Goal: Task Accomplishment & Management: Complete application form

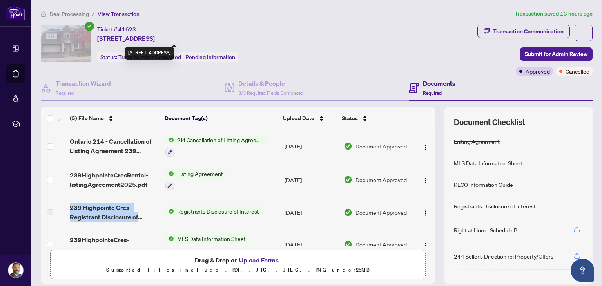
scroll to position [9, 0]
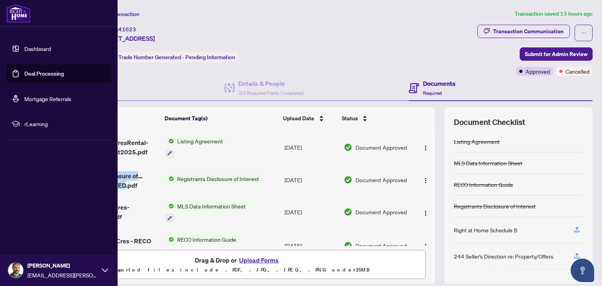
click at [24, 52] on link "Dashboard" at bounding box center [37, 48] width 27 height 7
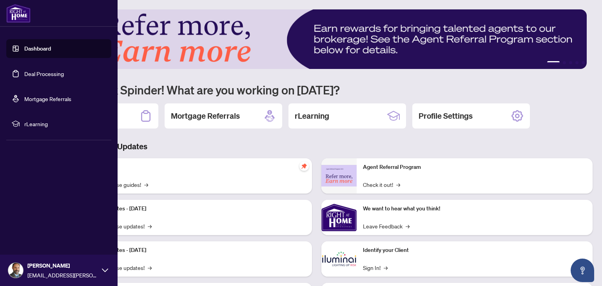
click at [47, 77] on link "Deal Processing" at bounding box center [44, 73] width 40 height 7
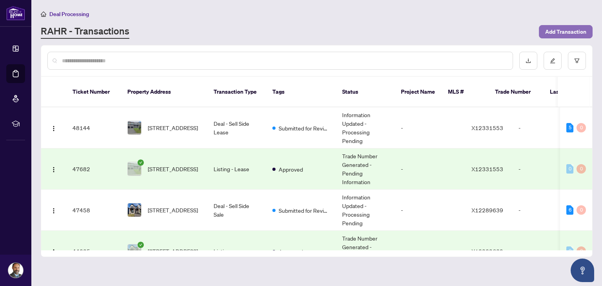
click at [569, 33] on span "Add Transaction" at bounding box center [566, 31] width 41 height 13
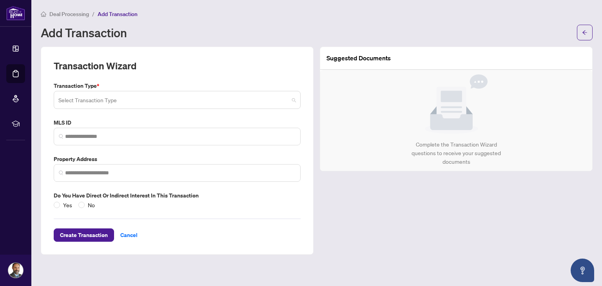
click at [201, 100] on input "search" at bounding box center [173, 101] width 231 height 17
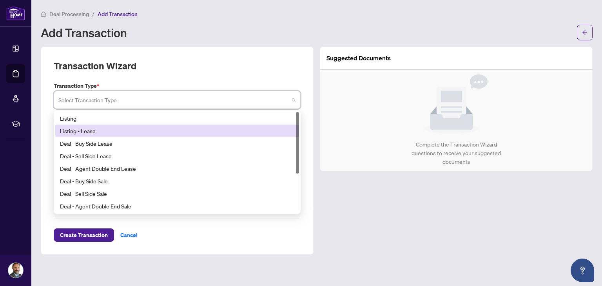
click at [176, 128] on div "Listing - Lease" at bounding box center [177, 131] width 235 height 9
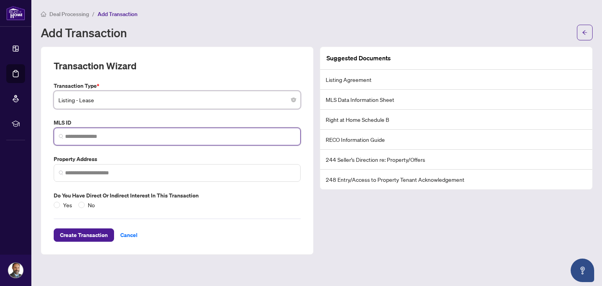
click at [164, 136] on input "search" at bounding box center [180, 137] width 231 height 8
paste input "*********"
type input "*********"
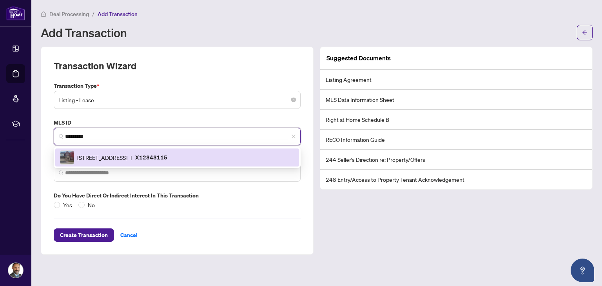
click at [153, 162] on div "[STREET_ADDRESS] | X12343115" at bounding box center [177, 158] width 235 height 14
type input "**********"
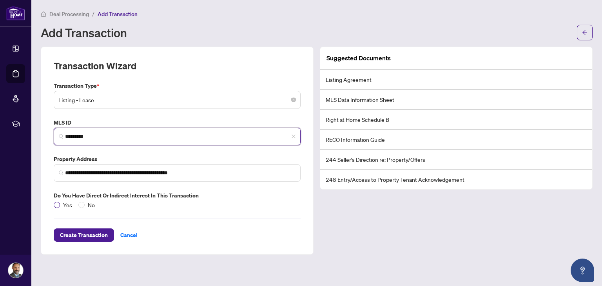
type input "*********"
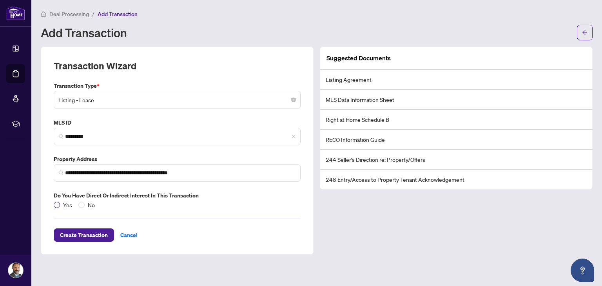
click at [60, 204] on span "Yes" at bounding box center [67, 205] width 15 height 9
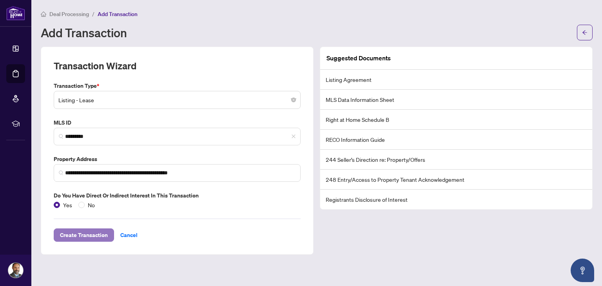
click at [67, 237] on span "Create Transaction" at bounding box center [84, 235] width 48 height 13
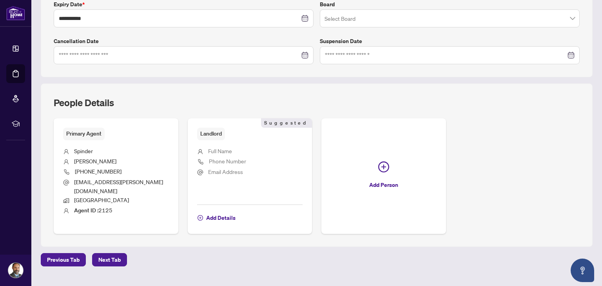
scroll to position [224, 0]
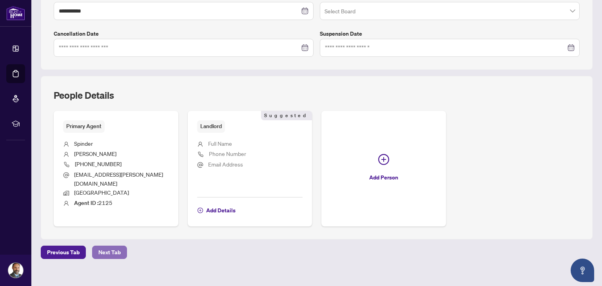
click at [104, 246] on span "Next Tab" at bounding box center [109, 252] width 22 height 13
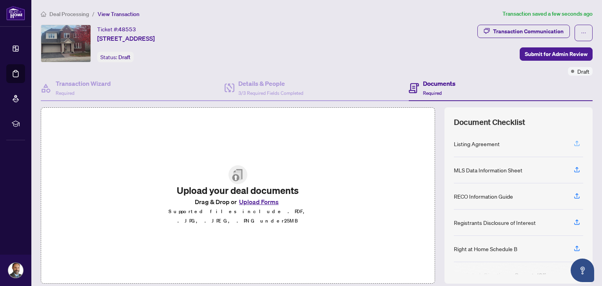
click at [575, 143] on icon "button" at bounding box center [577, 143] width 7 height 7
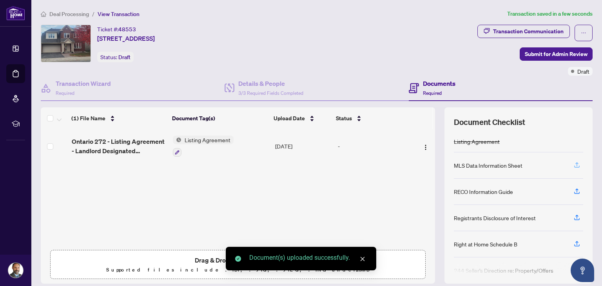
click at [574, 164] on icon "button" at bounding box center [577, 165] width 7 height 7
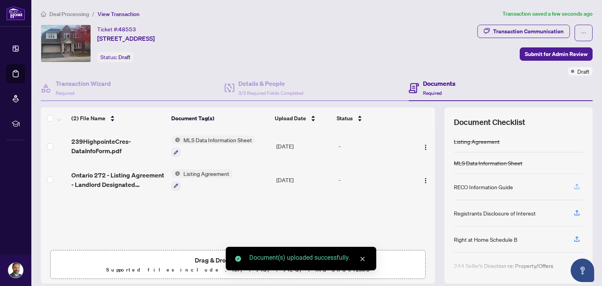
click at [571, 185] on button "button" at bounding box center [577, 186] width 13 height 13
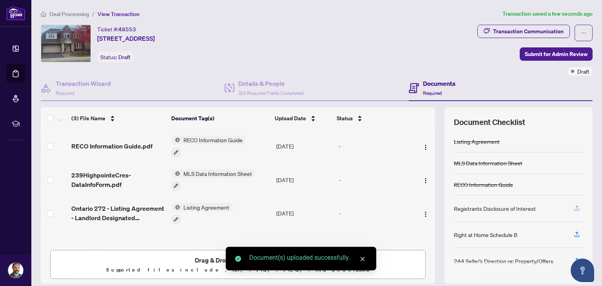
click at [574, 211] on span "button" at bounding box center [577, 208] width 7 height 13
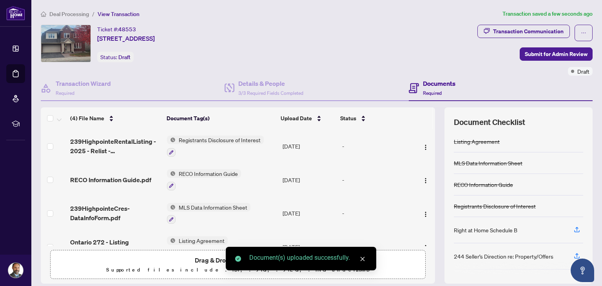
scroll to position [18, 0]
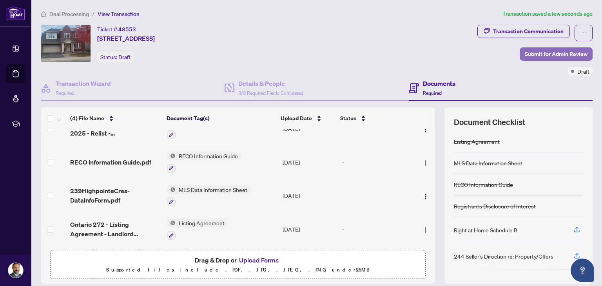
click at [552, 54] on span "Submit for Admin Review" at bounding box center [556, 54] width 63 height 13
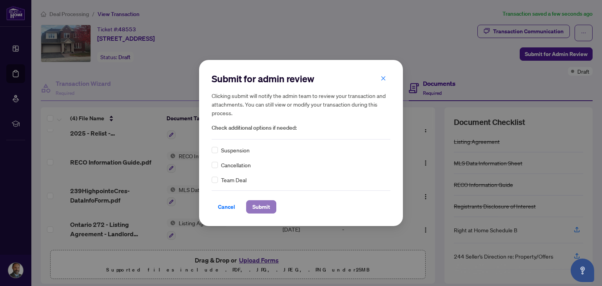
click at [257, 203] on span "Submit" at bounding box center [262, 207] width 18 height 13
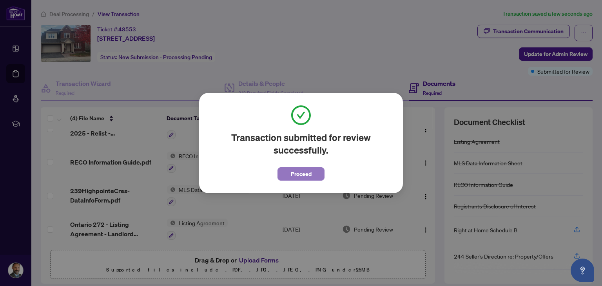
click at [304, 170] on span "Proceed" at bounding box center [301, 174] width 21 height 13
